Goal: Task Accomplishment & Management: Use online tool/utility

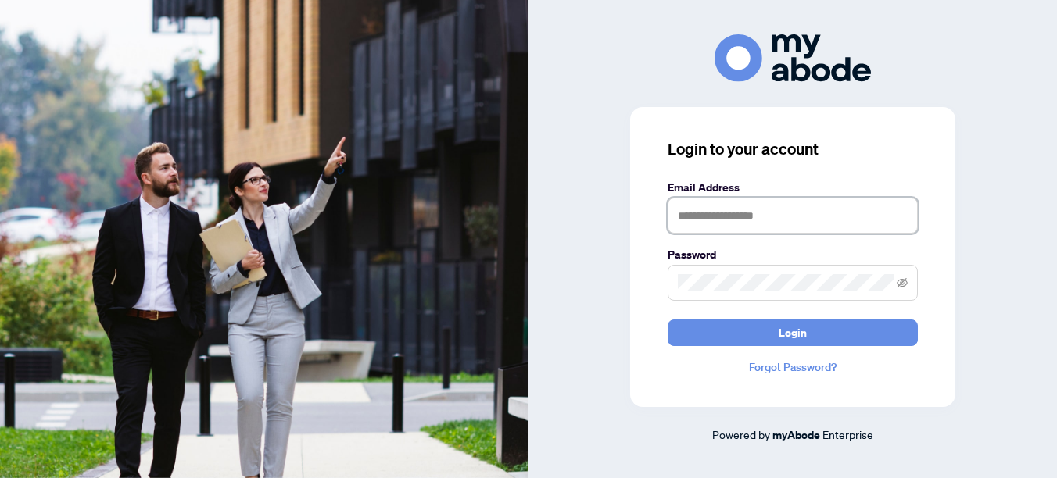
click at [794, 214] on input "text" at bounding box center [792, 216] width 250 height 36
type input "**********"
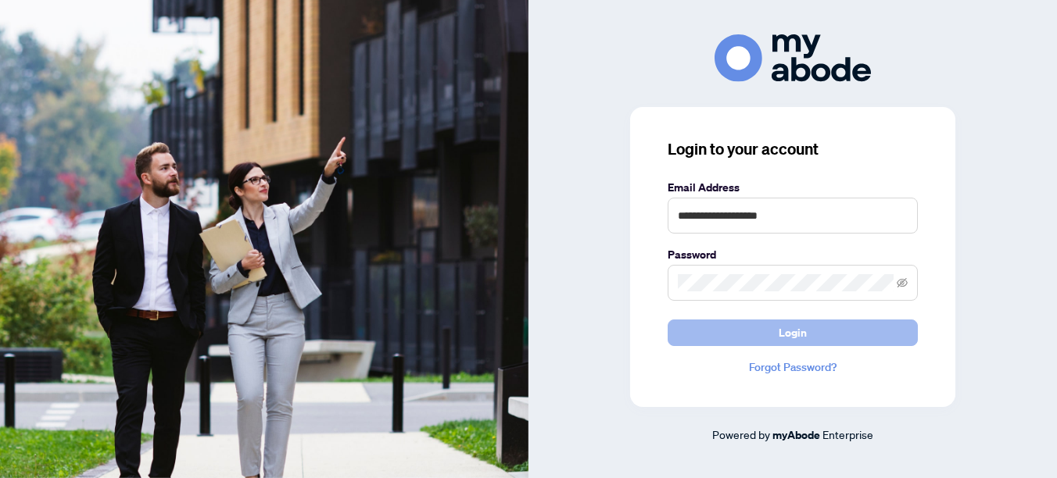
click at [789, 332] on span "Login" at bounding box center [792, 332] width 28 height 25
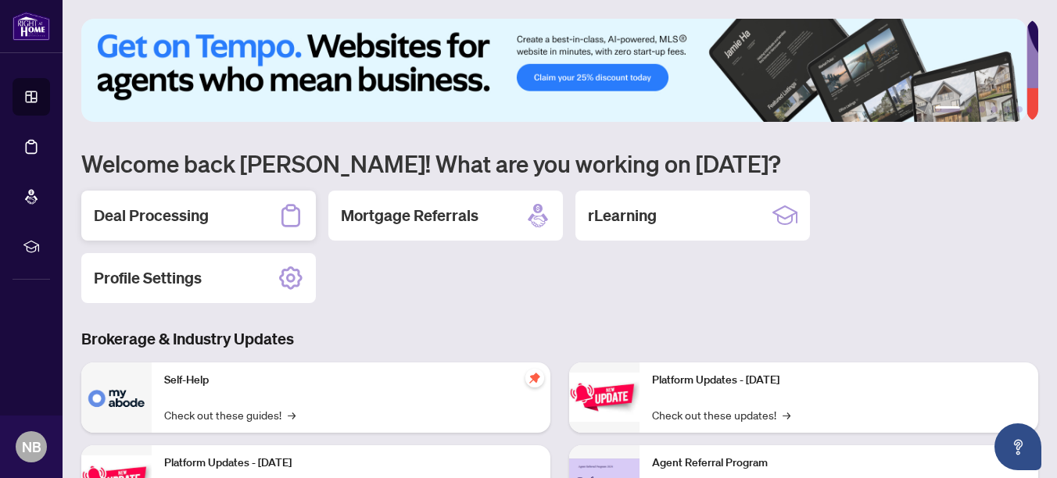
click at [181, 205] on h2 "Deal Processing" at bounding box center [151, 216] width 115 height 22
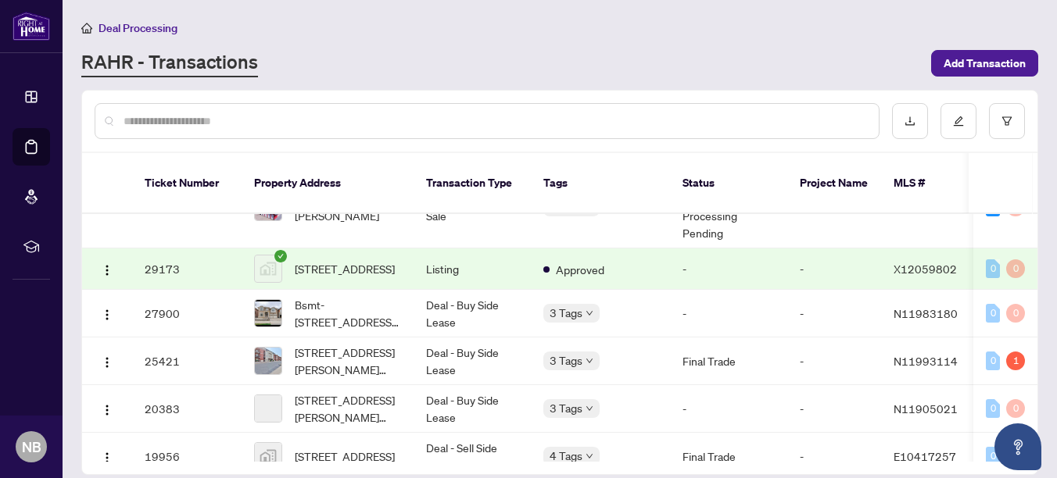
scroll to position [460, 0]
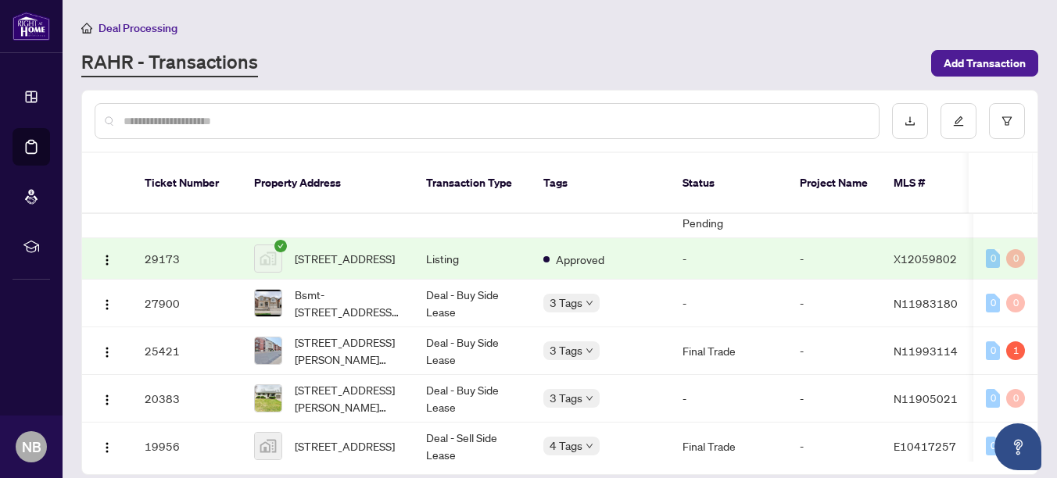
drag, startPoint x: 1038, startPoint y: 317, endPoint x: 1040, endPoint y: 333, distance: 15.8
click at [1040, 333] on main "Deal Processing [PERSON_NAME] - Transactions Add Transaction Ticket Number Prop…" at bounding box center [560, 239] width 994 height 478
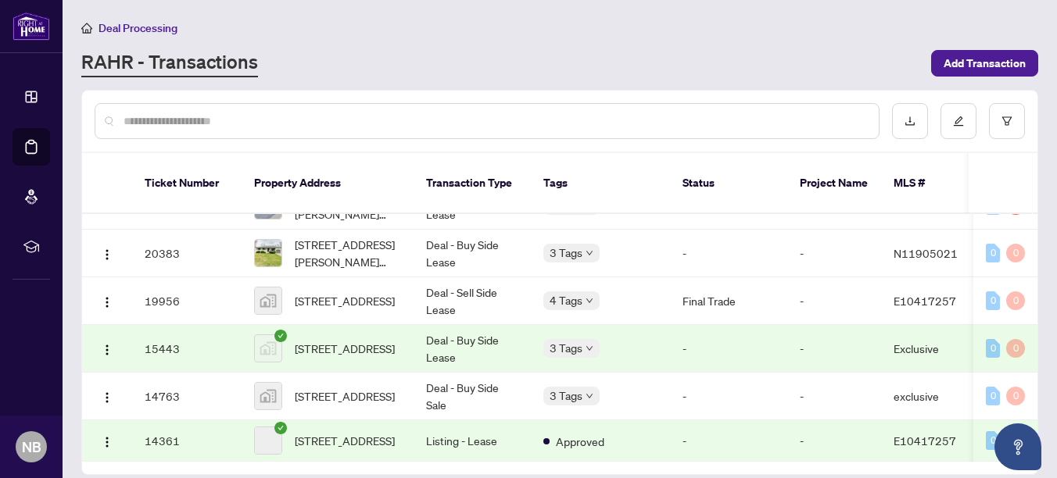
scroll to position [623, 0]
